Goal: Manage account settings

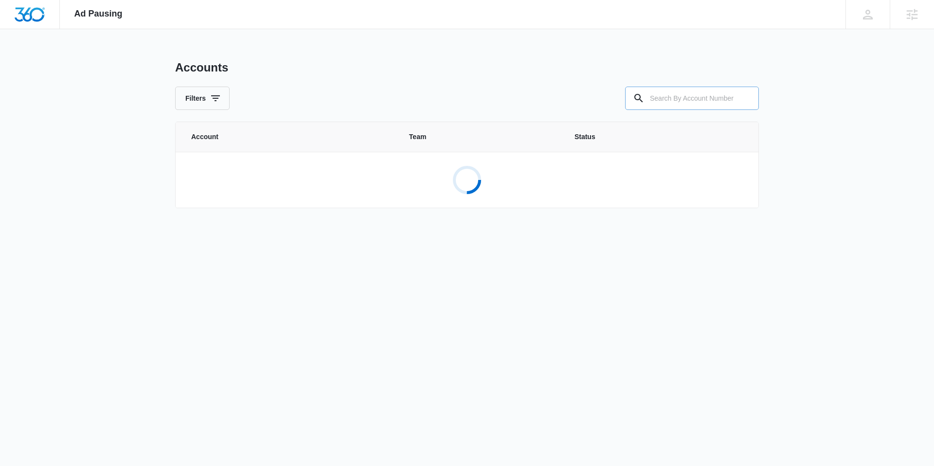
click at [666, 106] on input "text" at bounding box center [692, 98] width 134 height 23
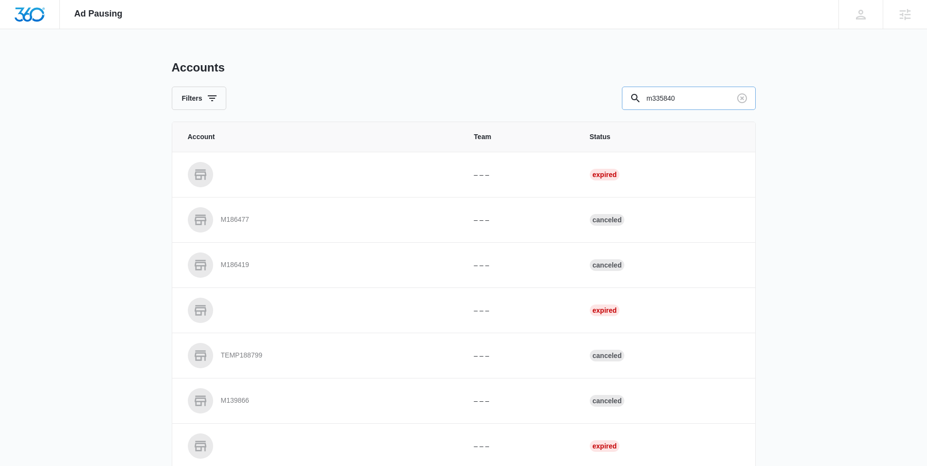
type input "m335840"
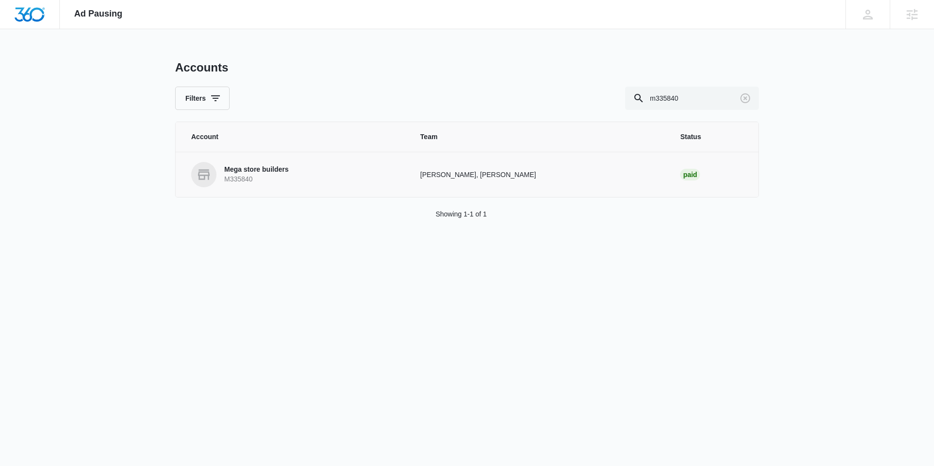
click at [259, 175] on p "M335840" at bounding box center [256, 180] width 64 height 10
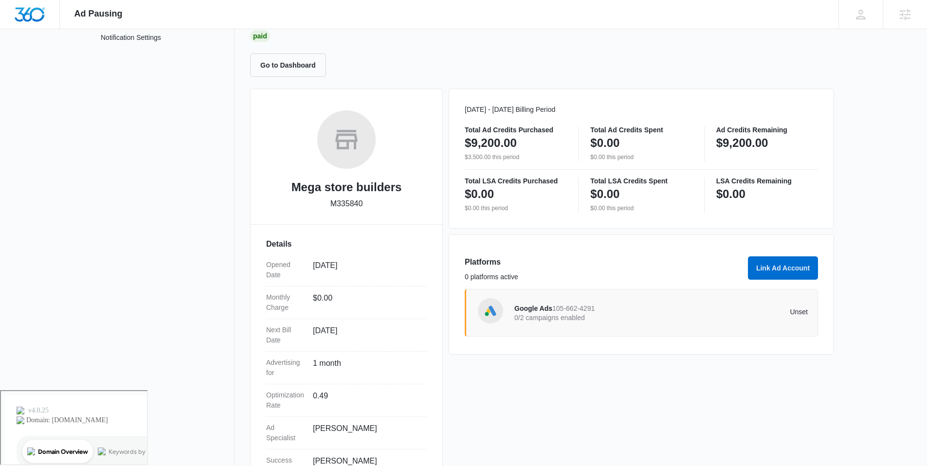
scroll to position [78, 0]
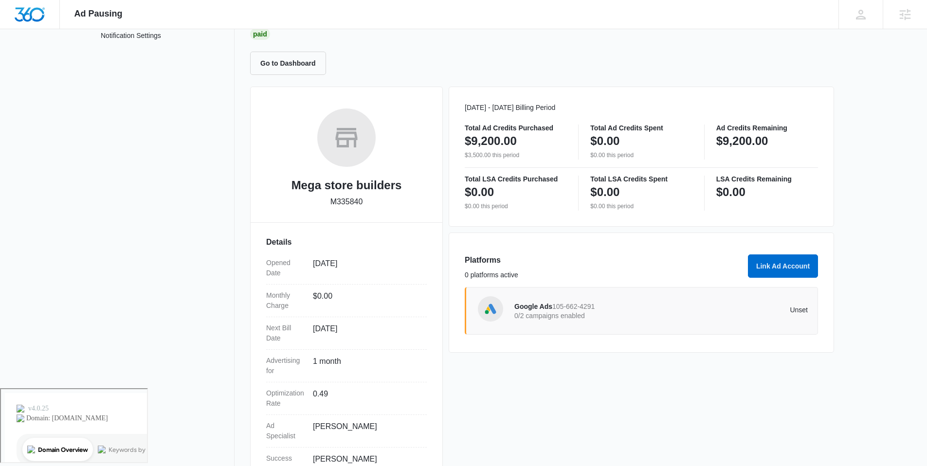
click at [571, 314] on p "0/2 campaigns enabled" at bounding box center [587, 315] width 147 height 7
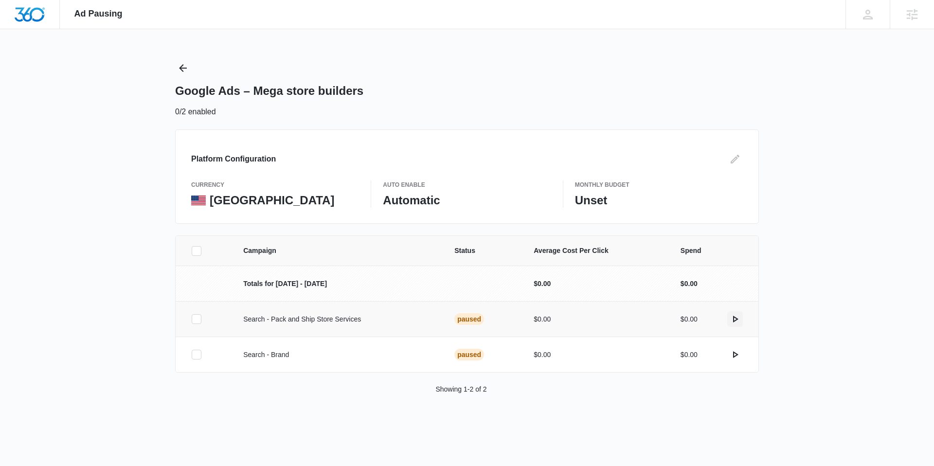
click at [734, 318] on icon "actions.activate" at bounding box center [735, 319] width 5 height 7
click at [735, 356] on icon "actions.activate" at bounding box center [735, 354] width 5 height 7
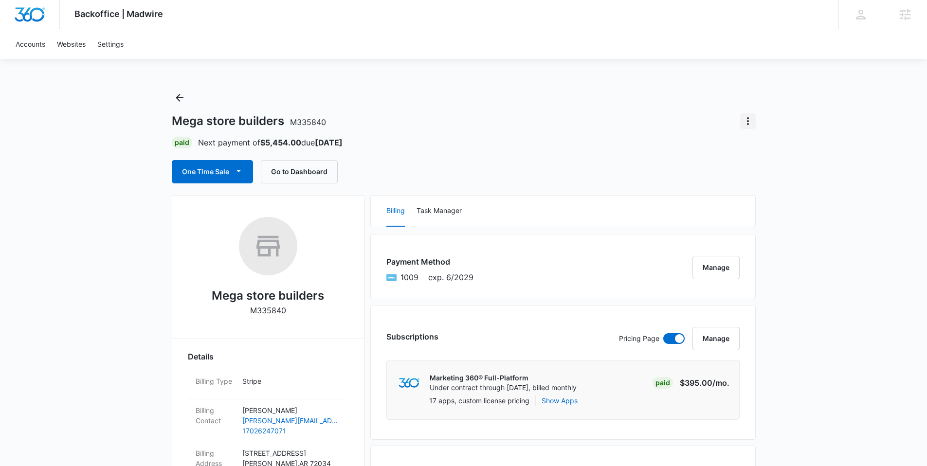
click at [749, 119] on icon "Actions" at bounding box center [748, 121] width 12 height 12
drag, startPoint x: 649, startPoint y: 145, endPoint x: 607, endPoint y: 158, distance: 43.3
click at [647, 145] on div "Paid Next payment of $5,454.00 due Oct 14" at bounding box center [464, 143] width 584 height 12
click at [213, 165] on button "One Time Sale" at bounding box center [212, 171] width 81 height 23
click at [646, 153] on div "Mega store builders M335840 Paid Next payment of $5,454.00 due Oct 14 One Time …" at bounding box center [464, 136] width 584 height 93
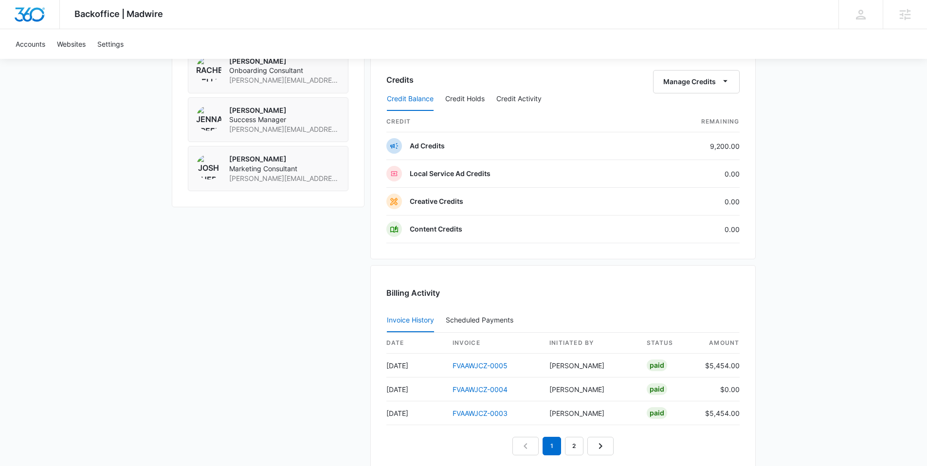
scroll to position [779, 0]
click at [481, 322] on div "Scheduled Payments 0" at bounding box center [482, 322] width 72 height 7
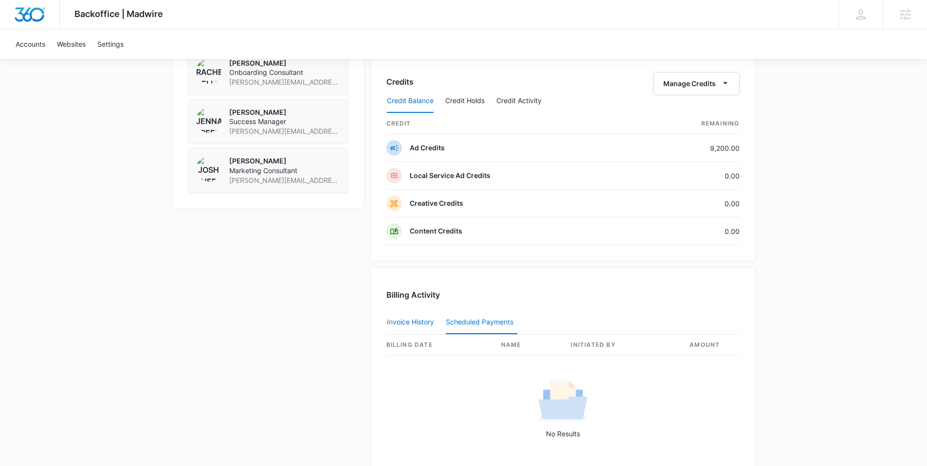
click at [406, 324] on button "Invoice History" at bounding box center [410, 322] width 47 height 23
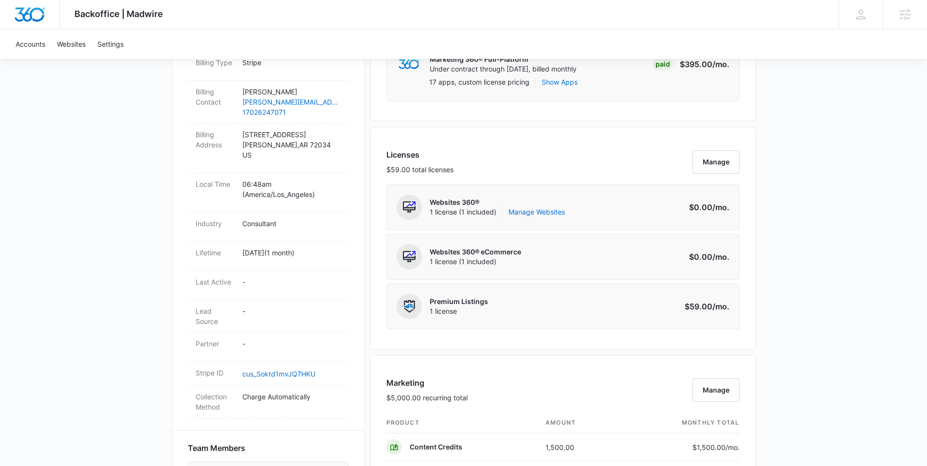
scroll to position [125, 0]
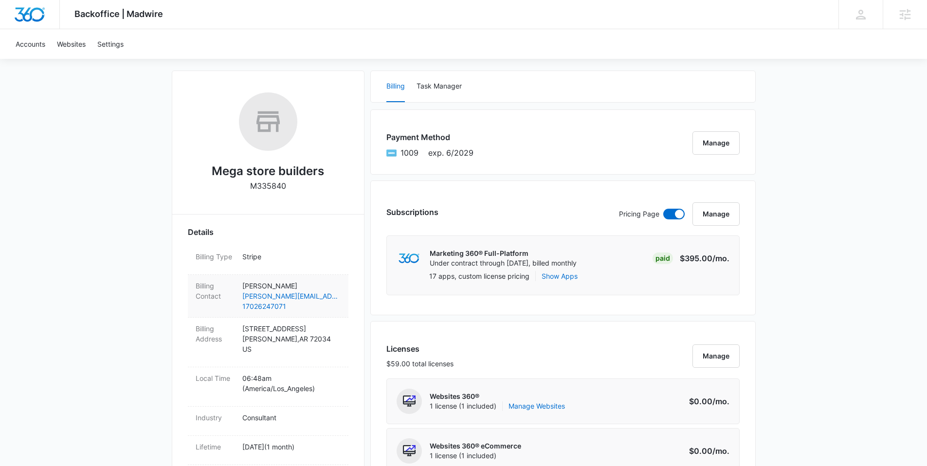
click at [229, 294] on dt "Billing Contact" at bounding box center [215, 291] width 39 height 20
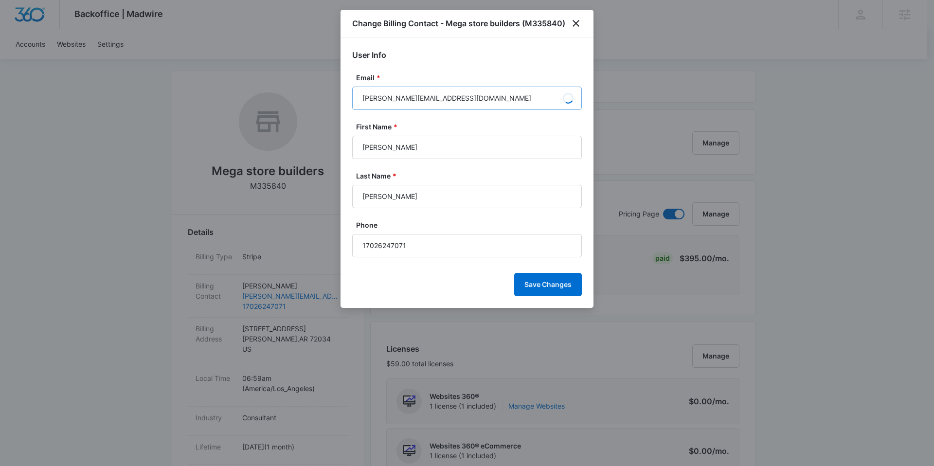
type input "Consiglio"
click at [363, 99] on input "Frank@megastorebuilders.com" at bounding box center [467, 98] width 230 height 23
type input "paul@megastorebuilders.com"
click at [364, 149] on input "Frank" at bounding box center [467, 147] width 230 height 23
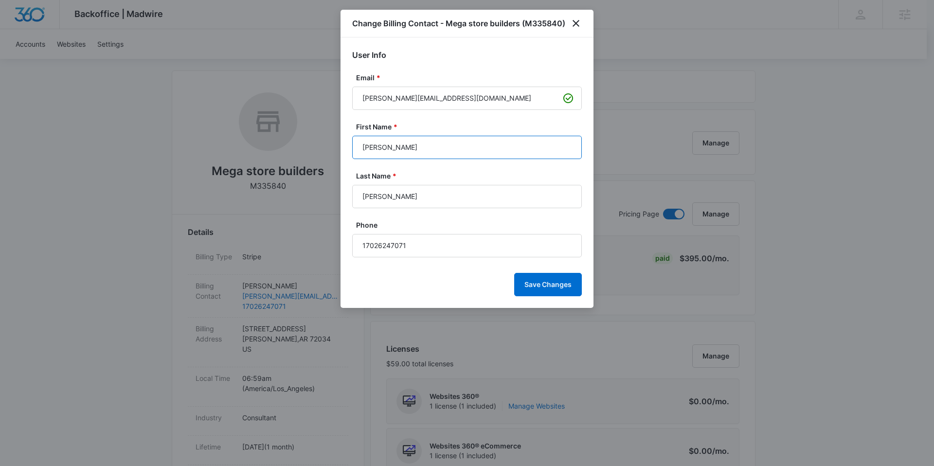
click at [364, 149] on input "Frank" at bounding box center [467, 147] width 230 height 23
type input "Paul"
click at [397, 157] on input "Paul" at bounding box center [467, 147] width 230 height 23
click at [388, 194] on input "Consiglio" at bounding box center [467, 196] width 230 height 23
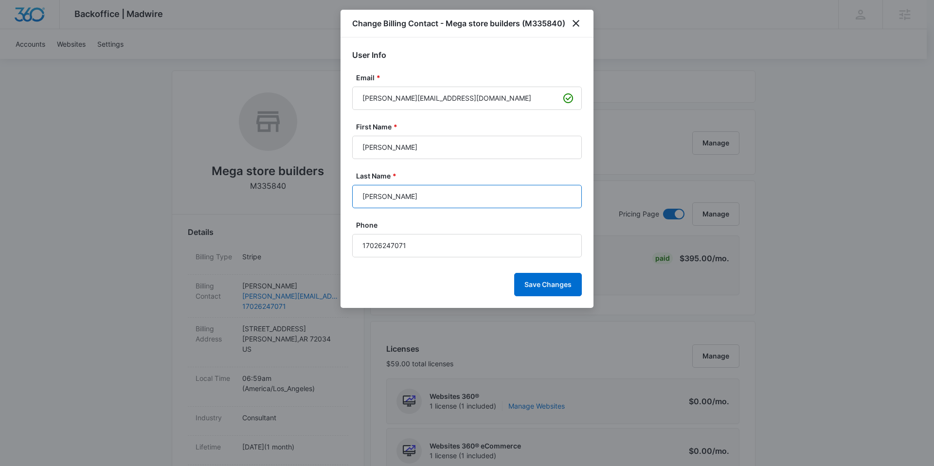
type input "Kostecky"
click at [571, 284] on button "Save Changes" at bounding box center [548, 284] width 68 height 23
